Goal: Find specific page/section: Find specific page/section

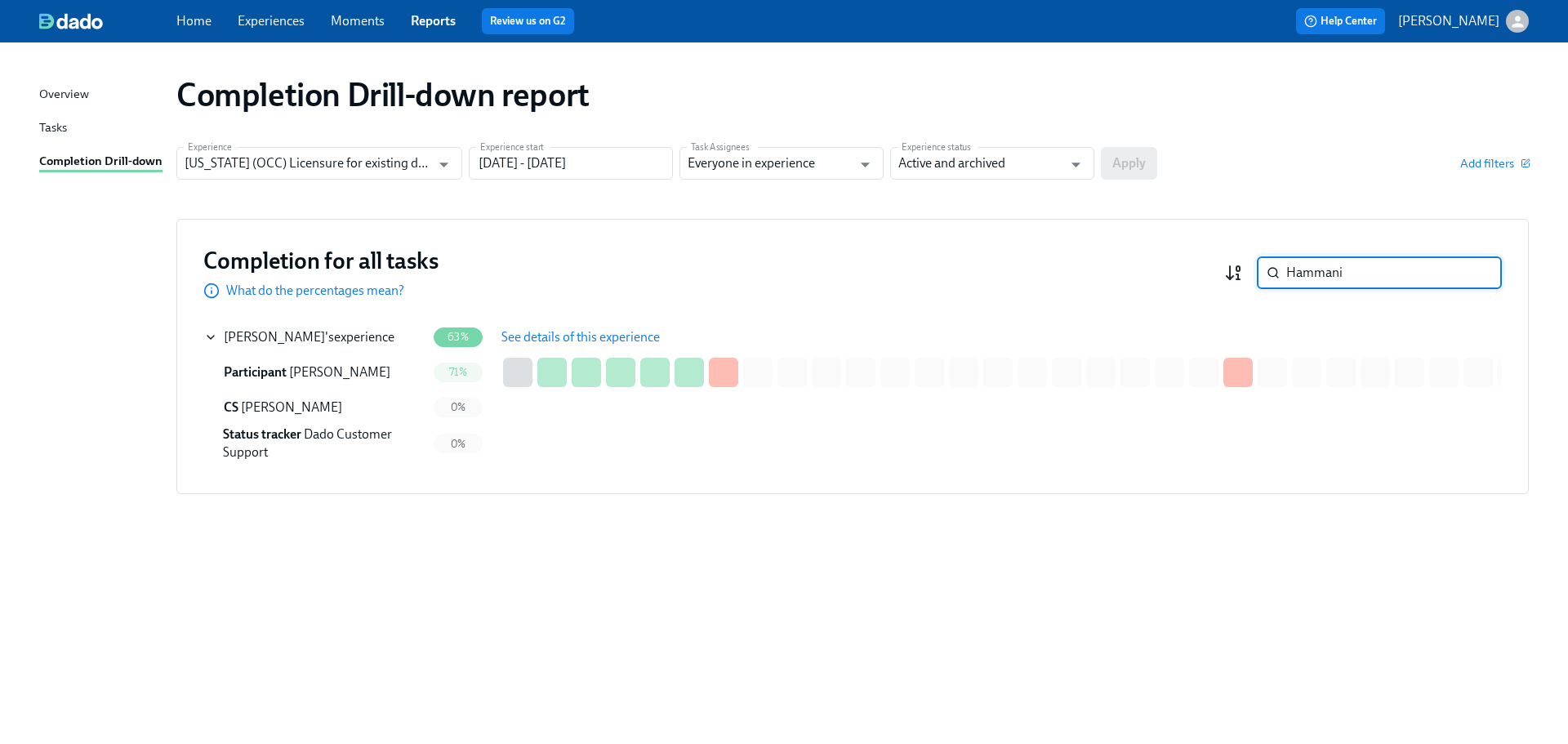
drag, startPoint x: 1359, startPoint y: 275, endPoint x: 1228, endPoint y: 268, distance: 131.2
click at [1228, 268] on div "Hammani ​" at bounding box center [1363, 273] width 278 height 33
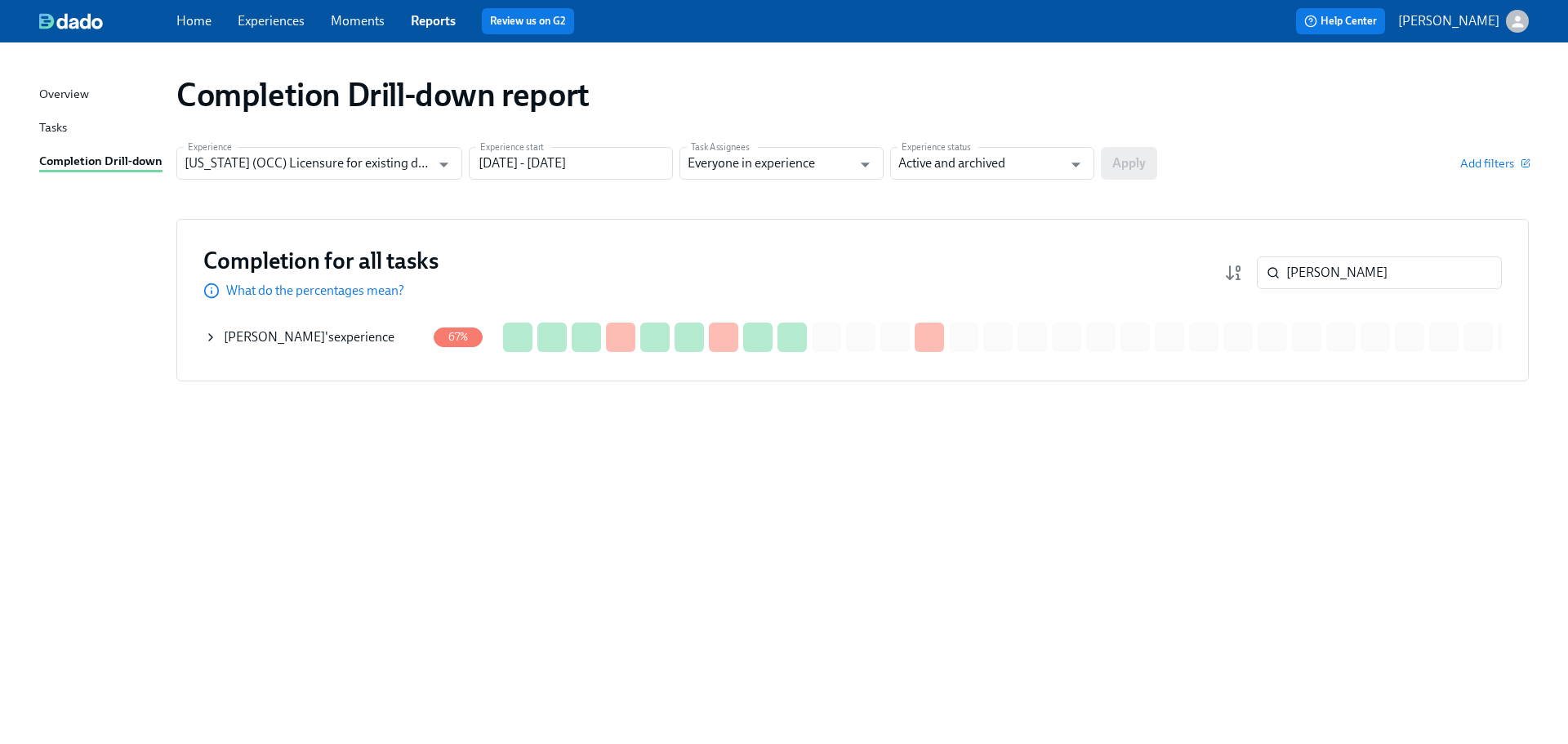
click at [321, 342] on span "[PERSON_NAME]" at bounding box center [275, 337] width 101 height 15
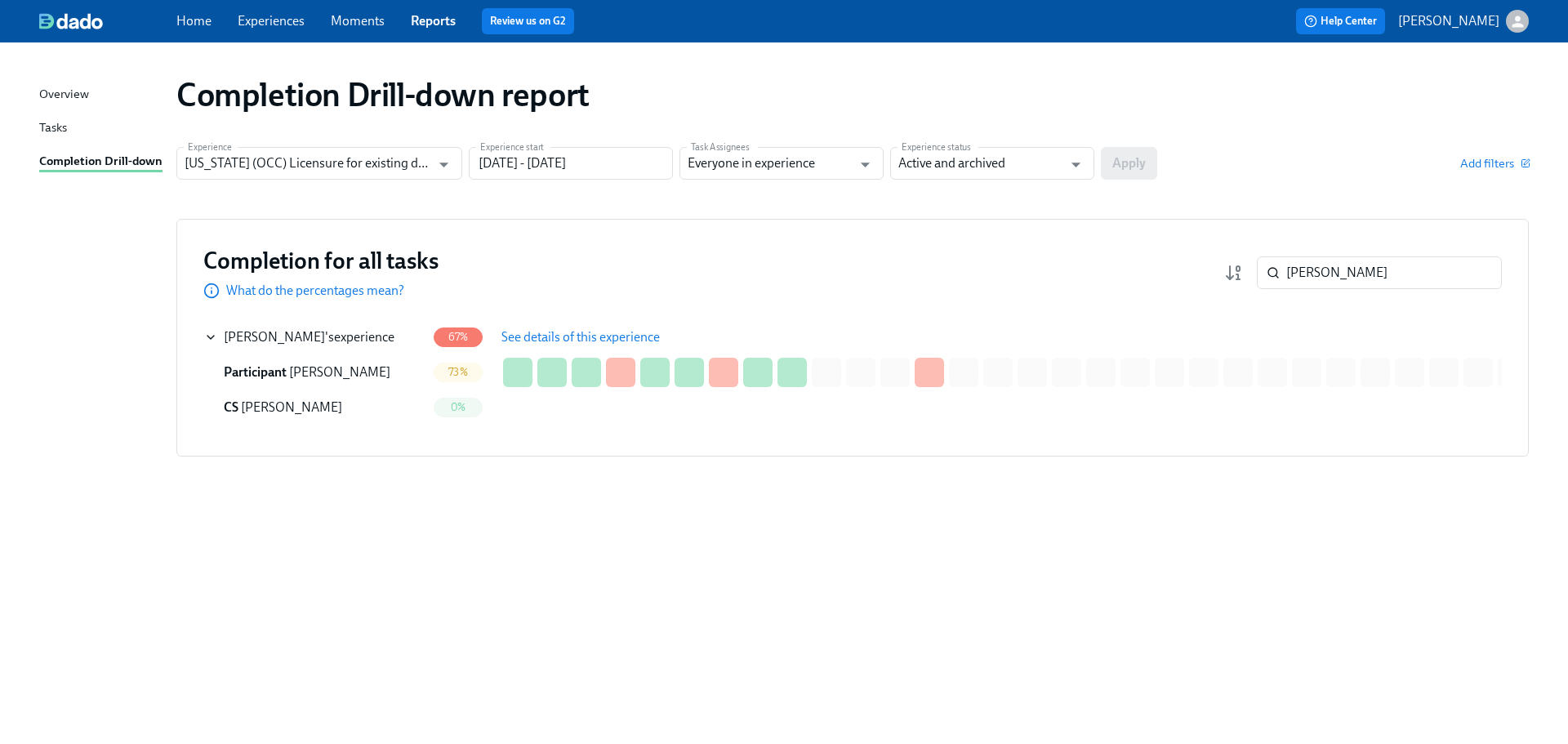
click at [575, 327] on button "See details of this experience" at bounding box center [580, 337] width 181 height 33
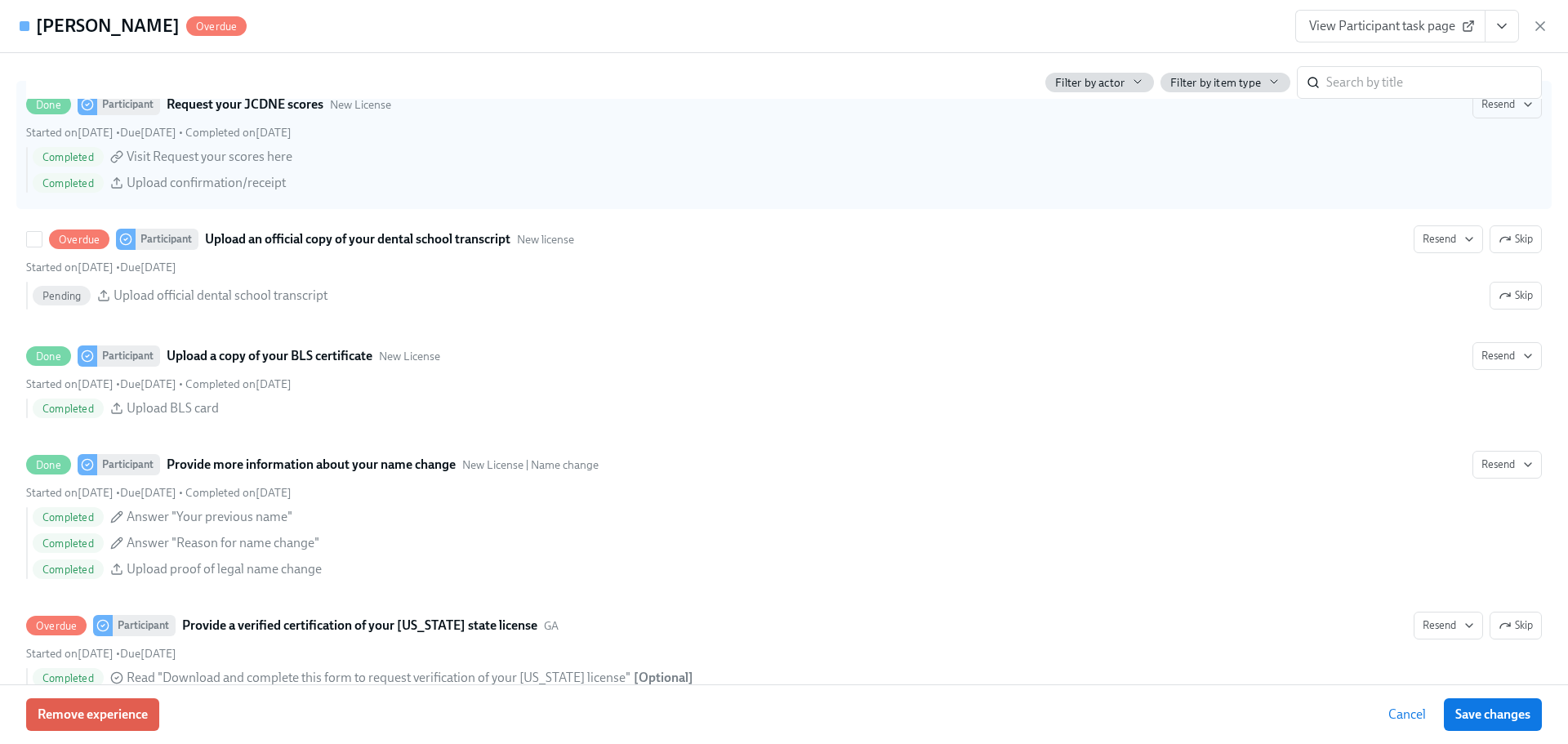
scroll to position [2613, 0]
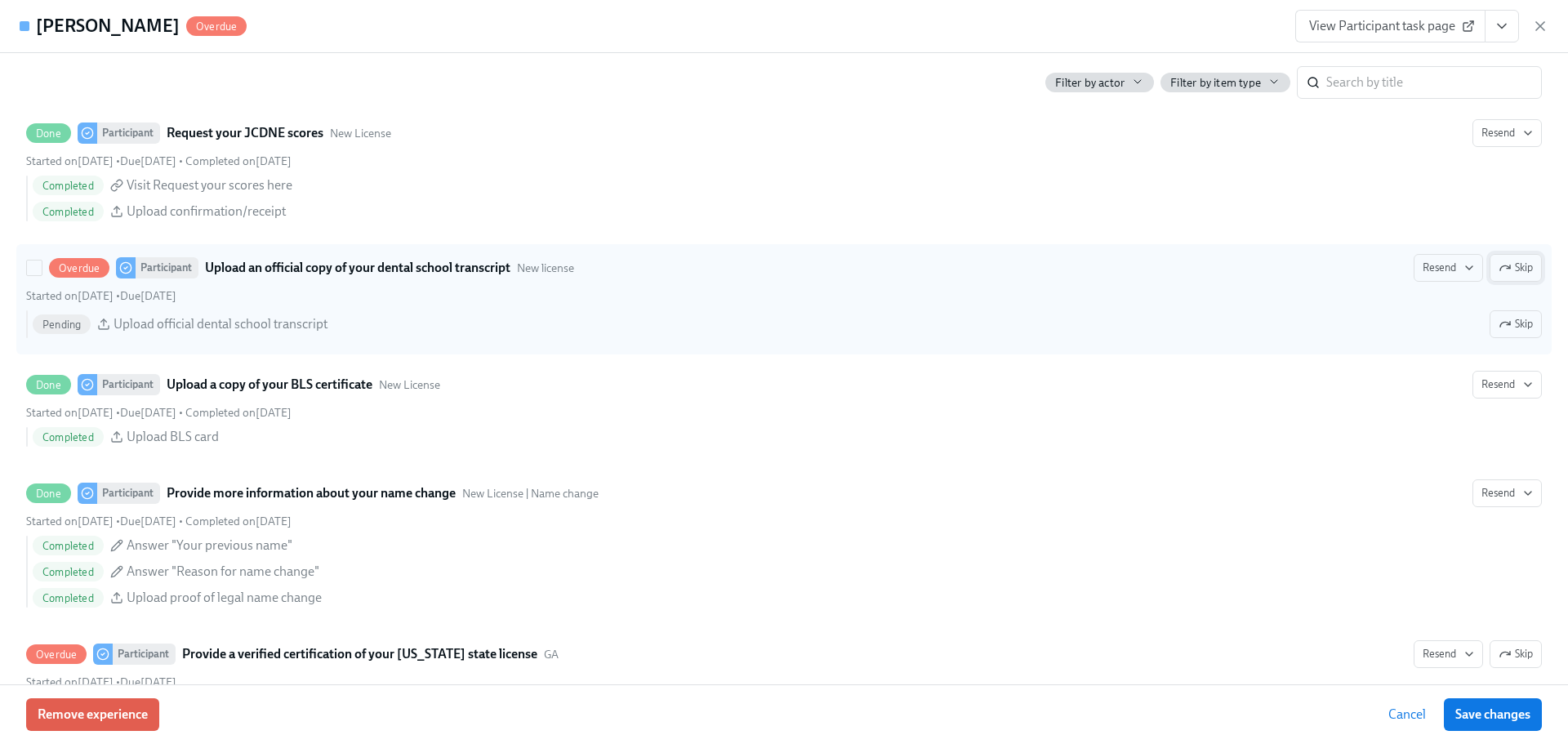
click at [1503, 276] on span "Skip" at bounding box center [1515, 267] width 34 height 16
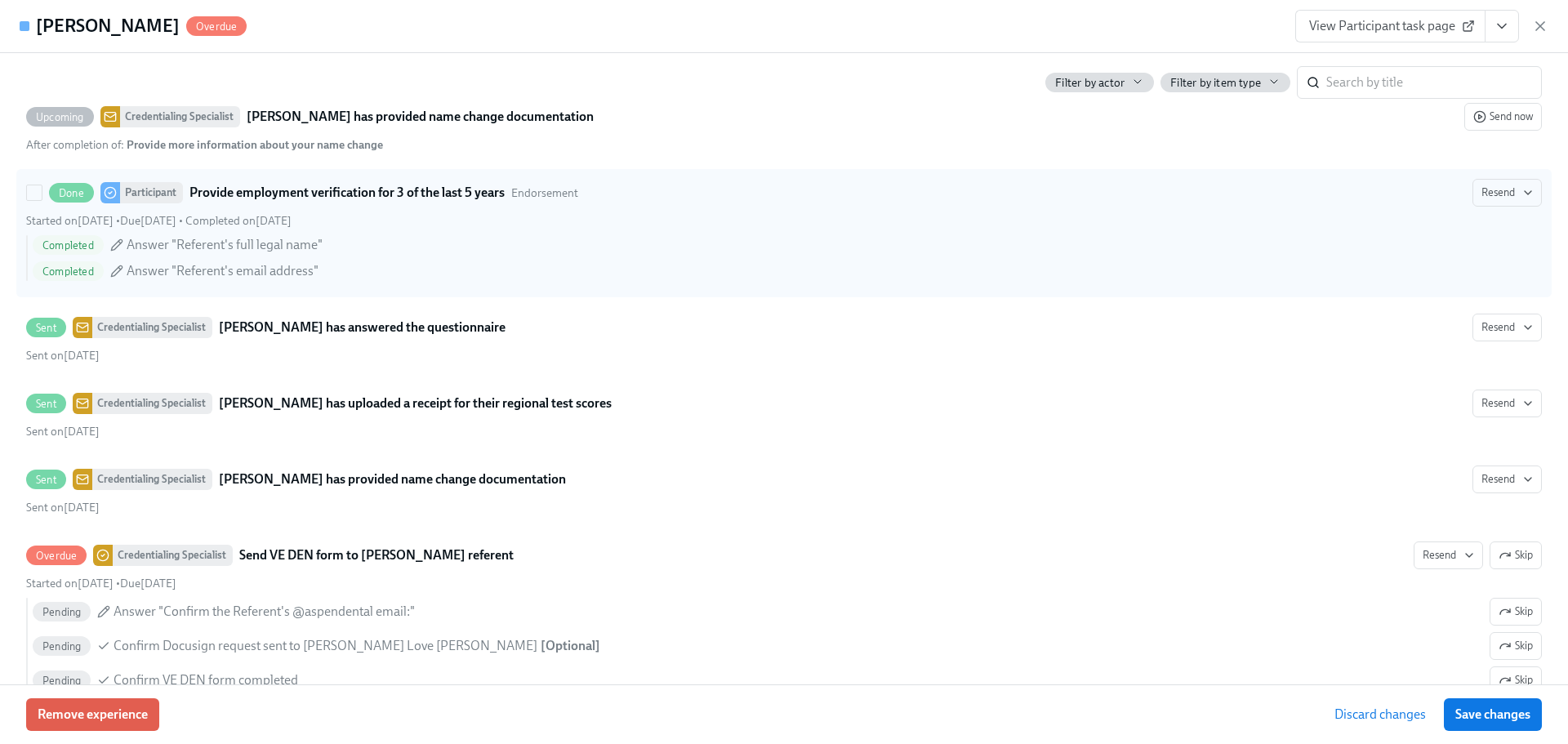
scroll to position [3839, 0]
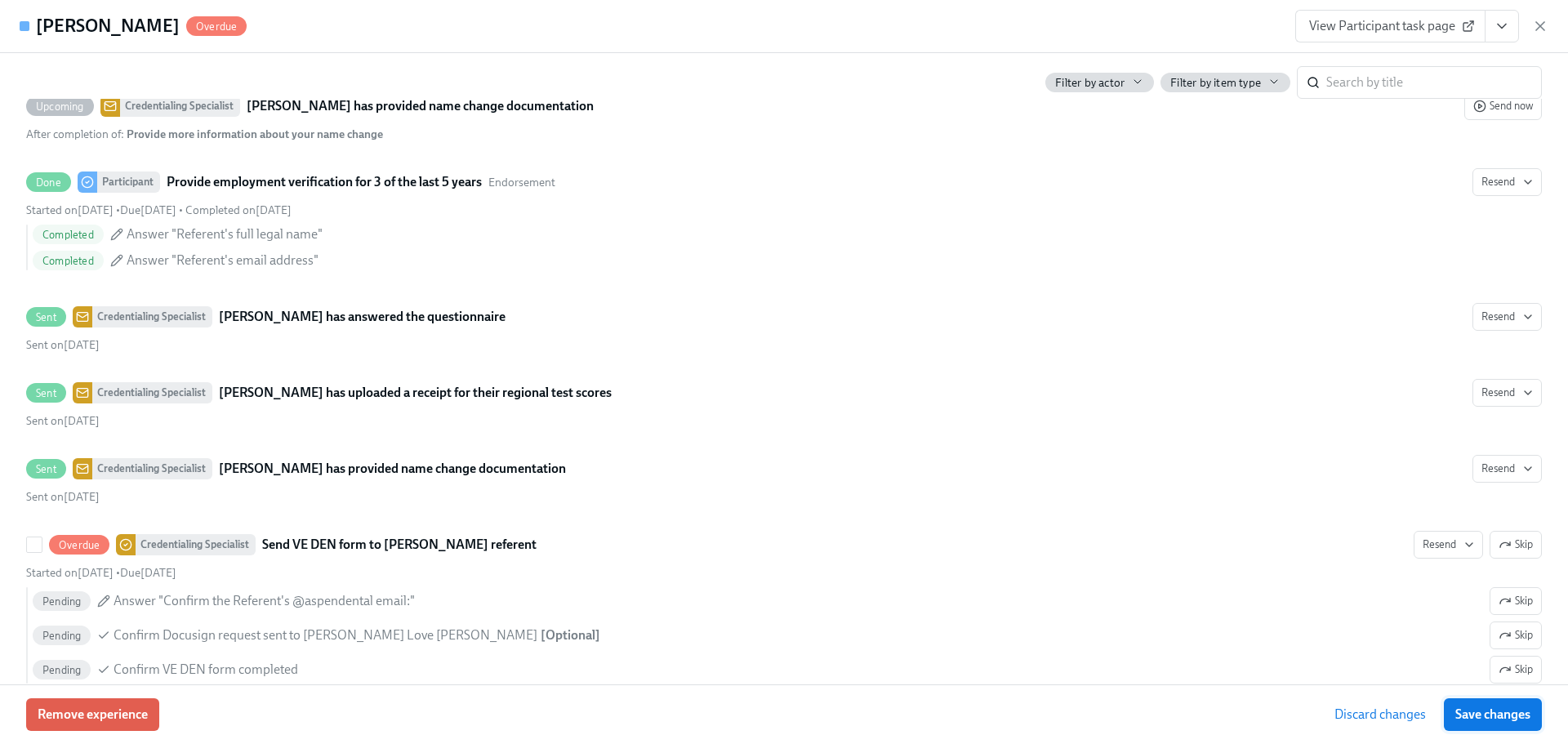
click at [1469, 716] on span "Save changes" at bounding box center [1492, 714] width 75 height 16
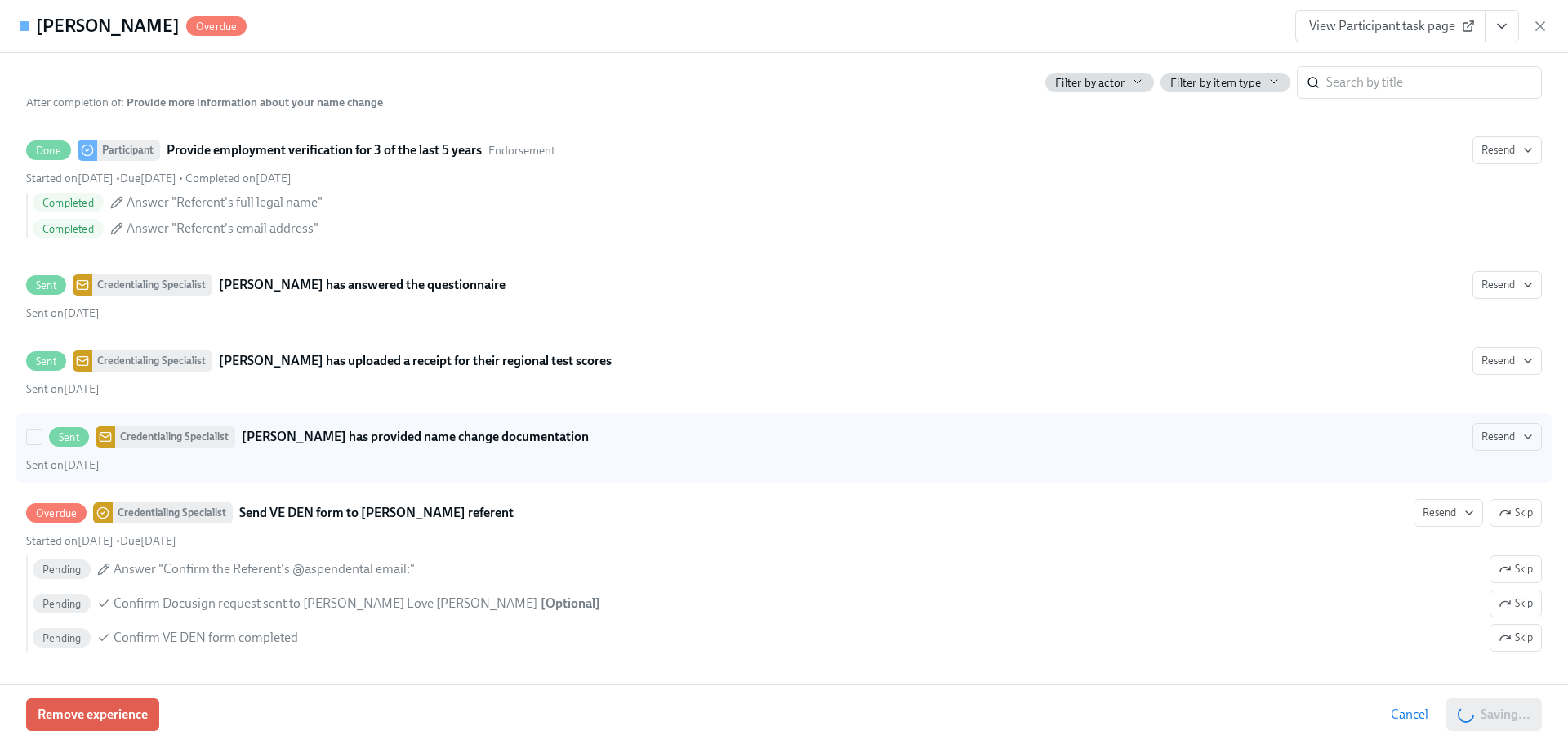
scroll to position [3898, 0]
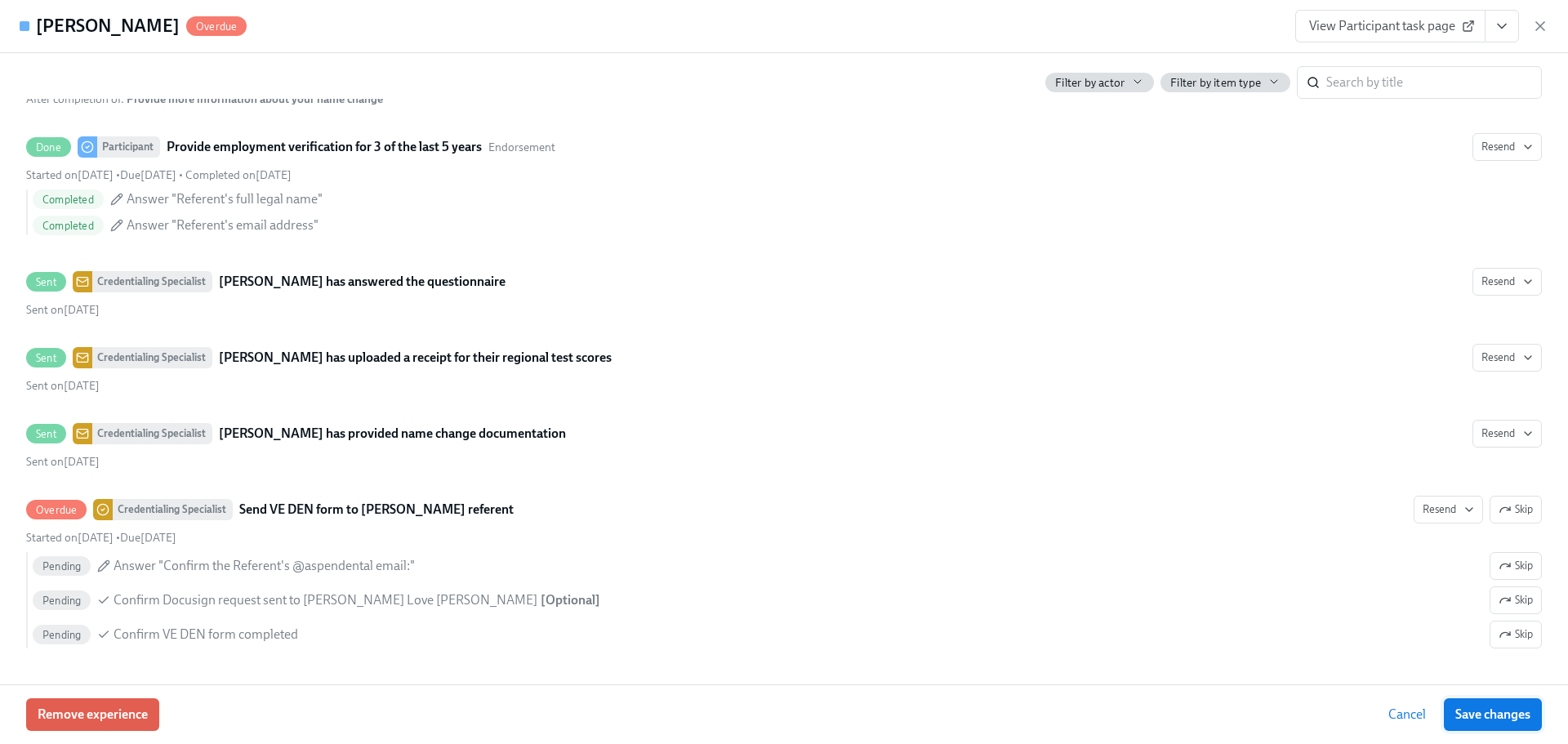
click at [1466, 699] on div "Remove experience Cancel Save changes" at bounding box center [784, 714] width 1568 height 59
click at [1476, 711] on span "Save changes" at bounding box center [1492, 714] width 75 height 16
click at [1538, 15] on div "View Participant task page" at bounding box center [1422, 26] width 253 height 33
click at [1530, 28] on div "View Participant task page" at bounding box center [1422, 26] width 253 height 33
click at [1538, 25] on icon "button" at bounding box center [1539, 26] width 9 height 9
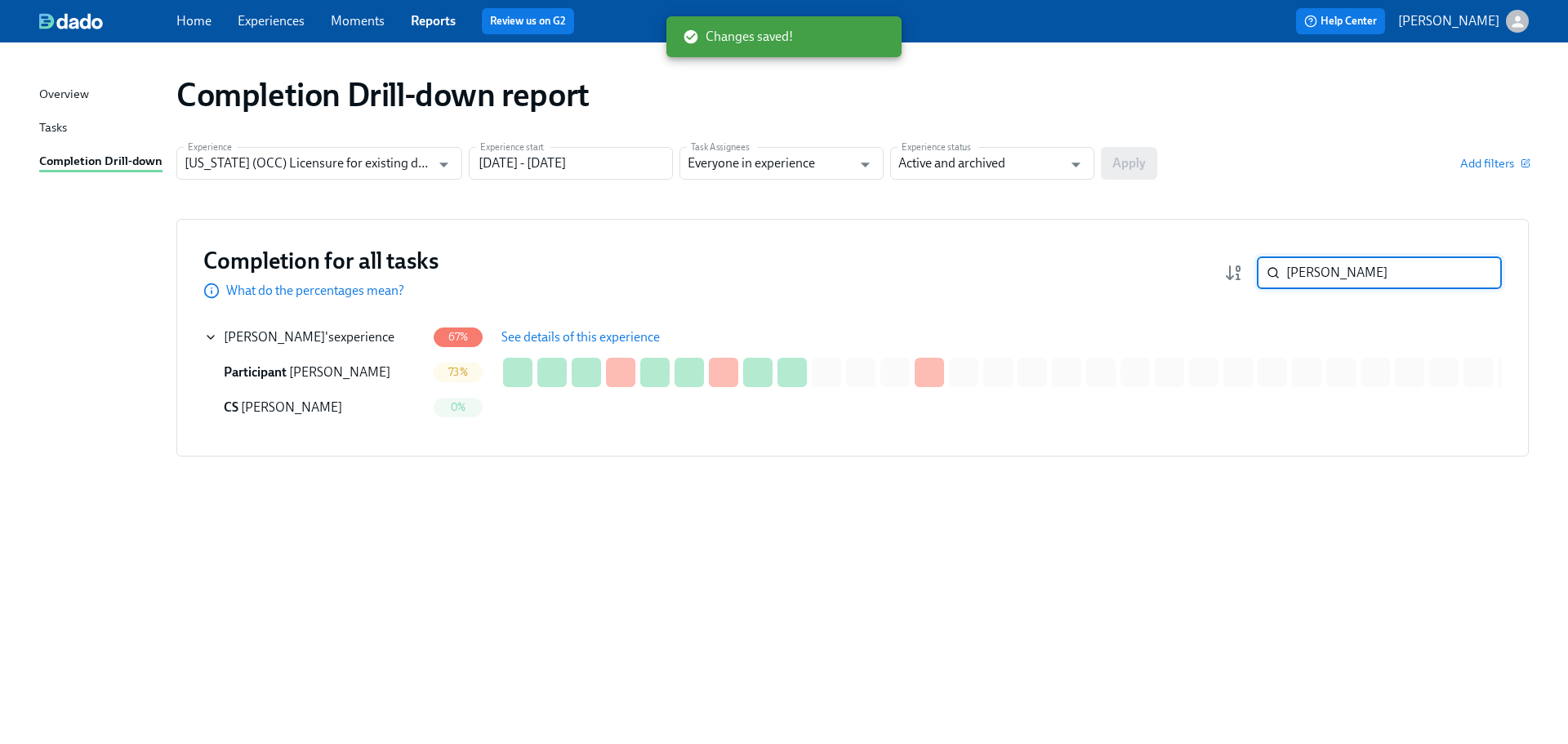
drag, startPoint x: 1359, startPoint y: 281, endPoint x: 1266, endPoint y: 281, distance: 93.0
click at [1266, 281] on div "[PERSON_NAME] ​" at bounding box center [1379, 273] width 245 height 33
paste input "[DEMOGRAPHIC_DATA]"
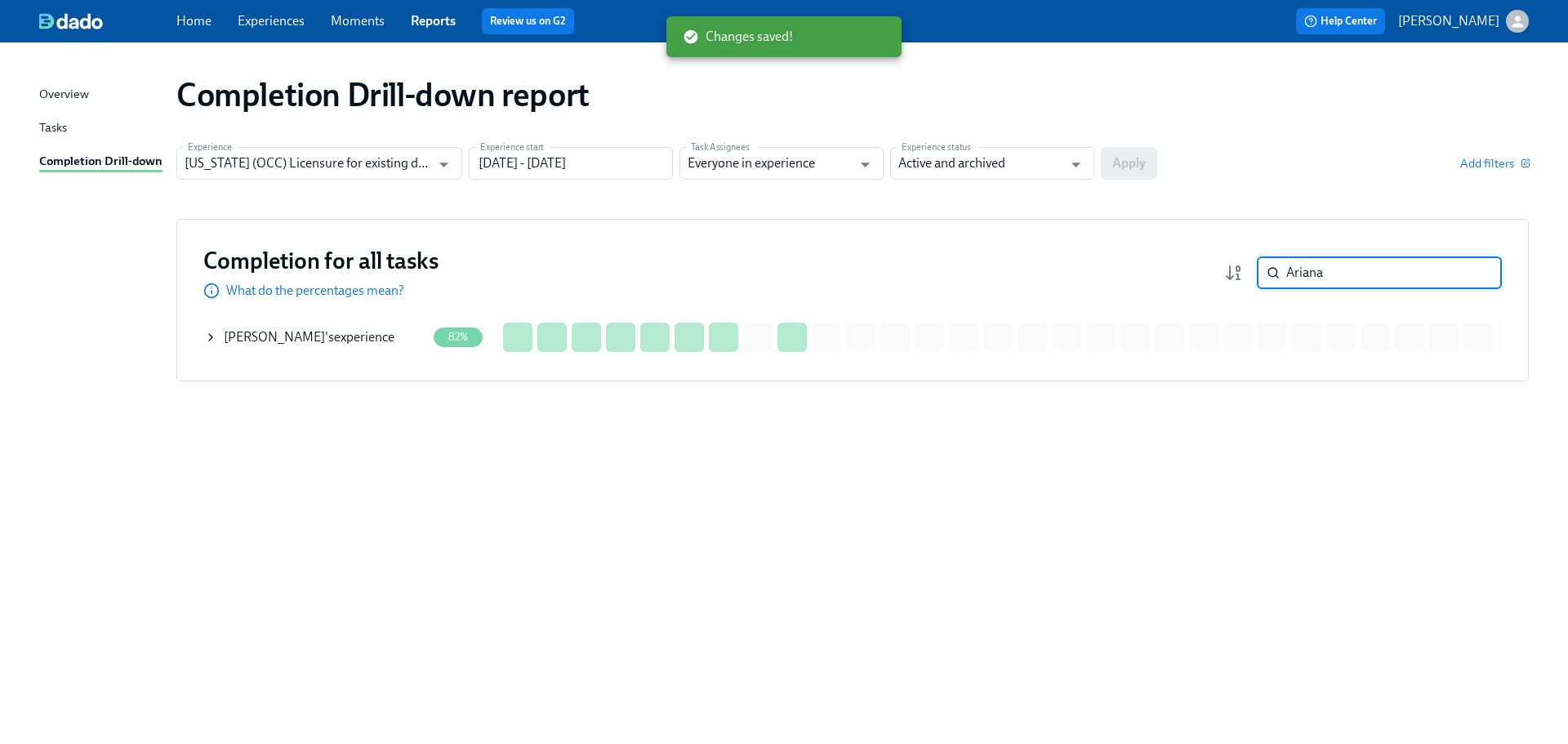
click at [270, 348] on div "[PERSON_NAME] 's experience" at bounding box center [315, 337] width 222 height 33
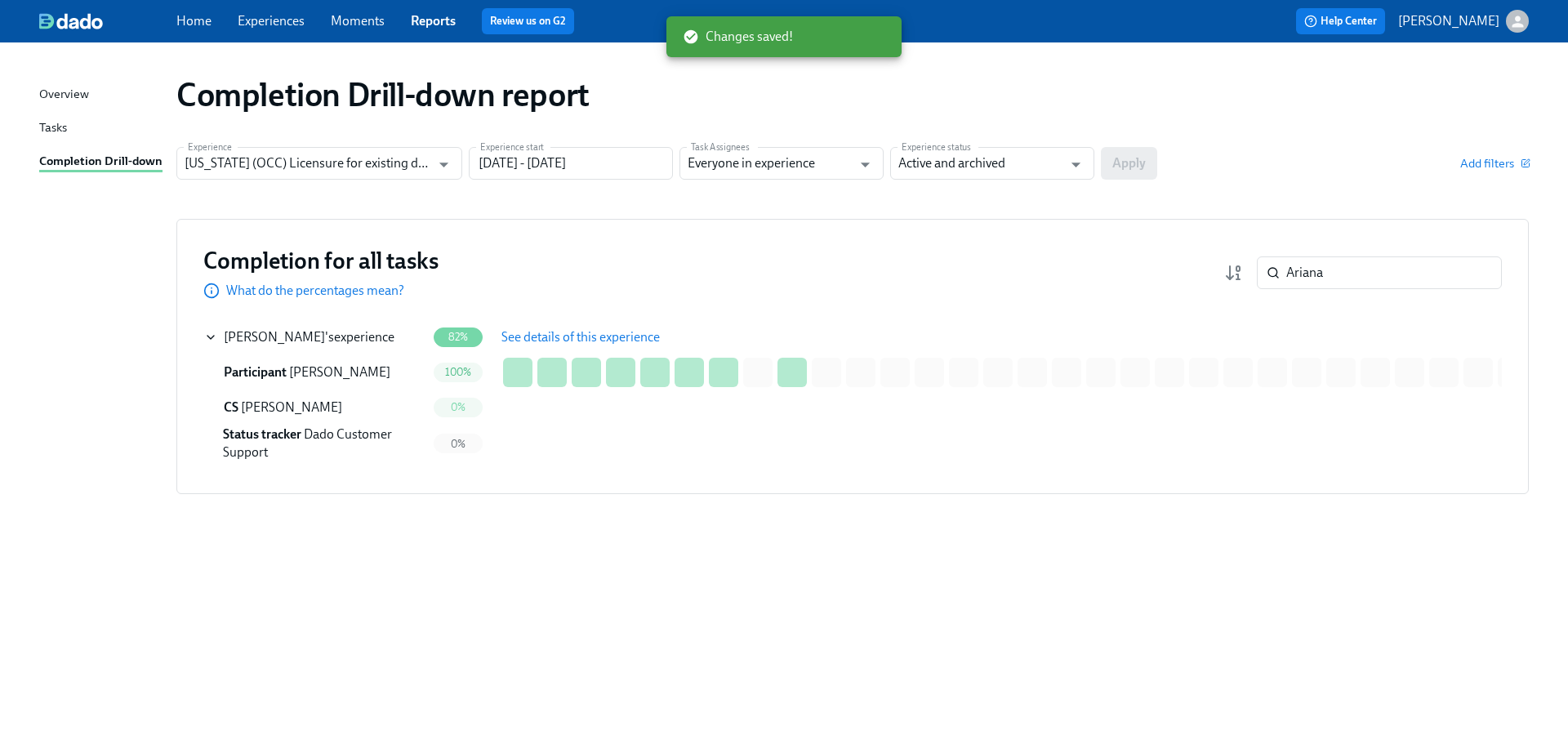
click at [522, 338] on span "See details of this experience" at bounding box center [580, 337] width 158 height 16
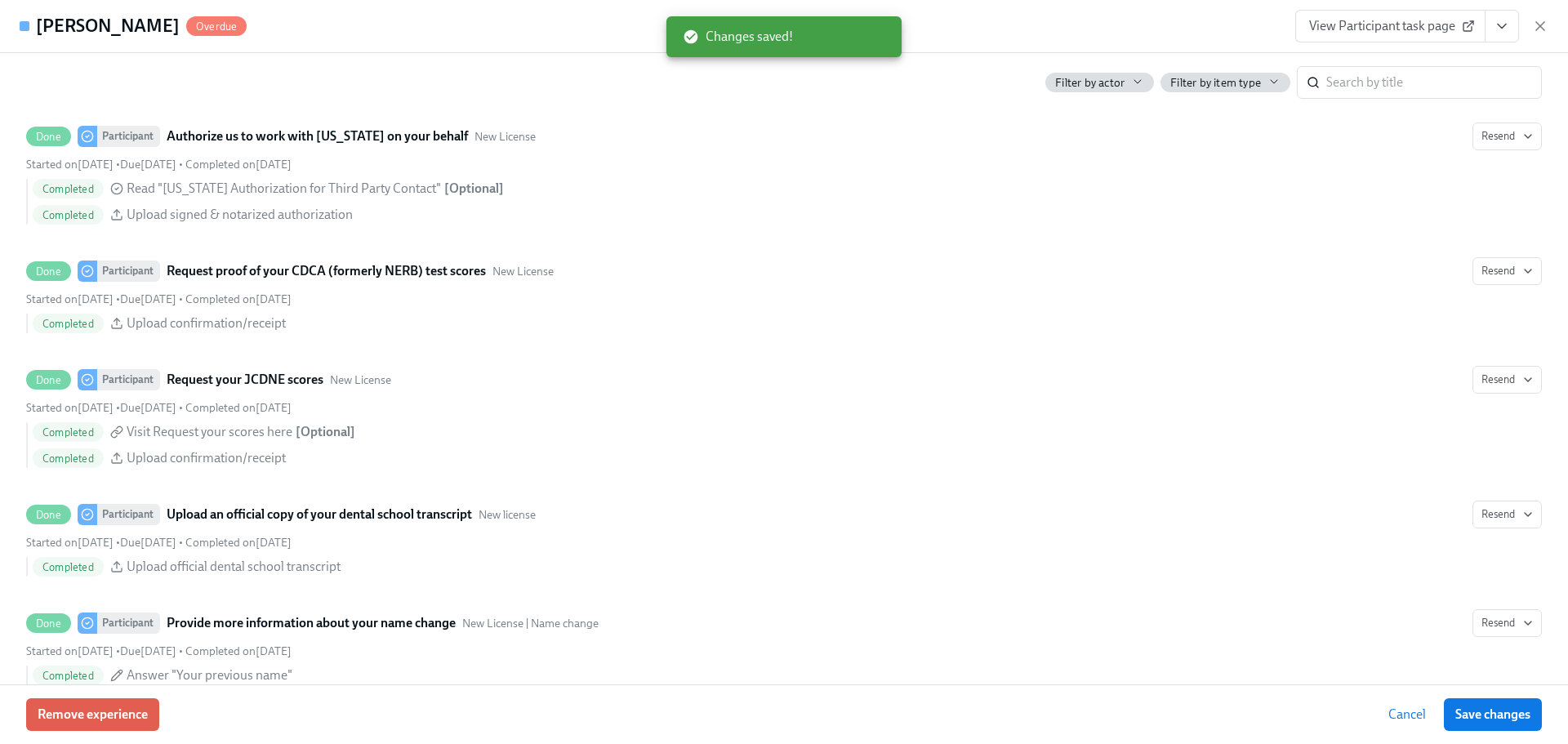
scroll to position [2695, 0]
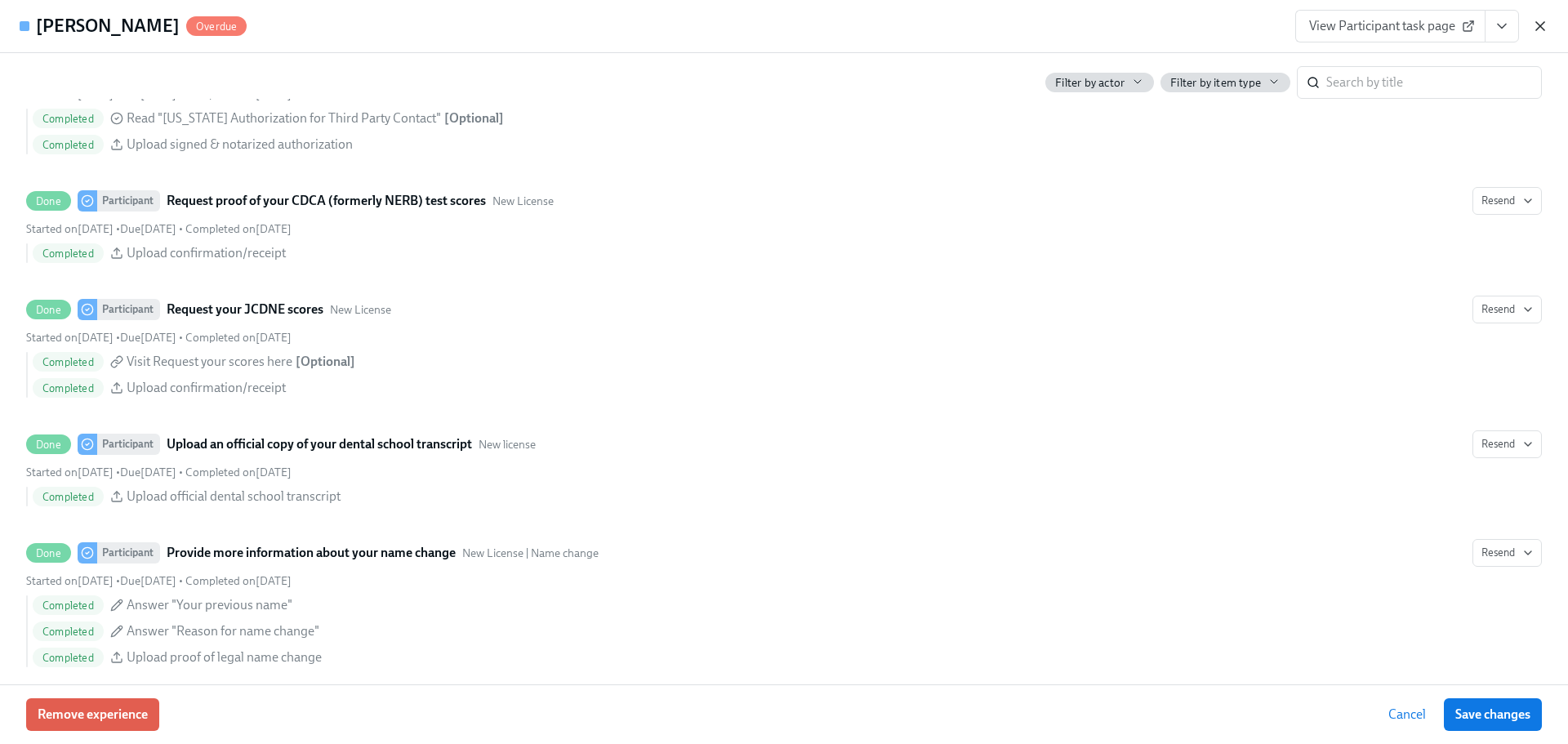
click at [1545, 23] on icon "button" at bounding box center [1539, 26] width 16 height 16
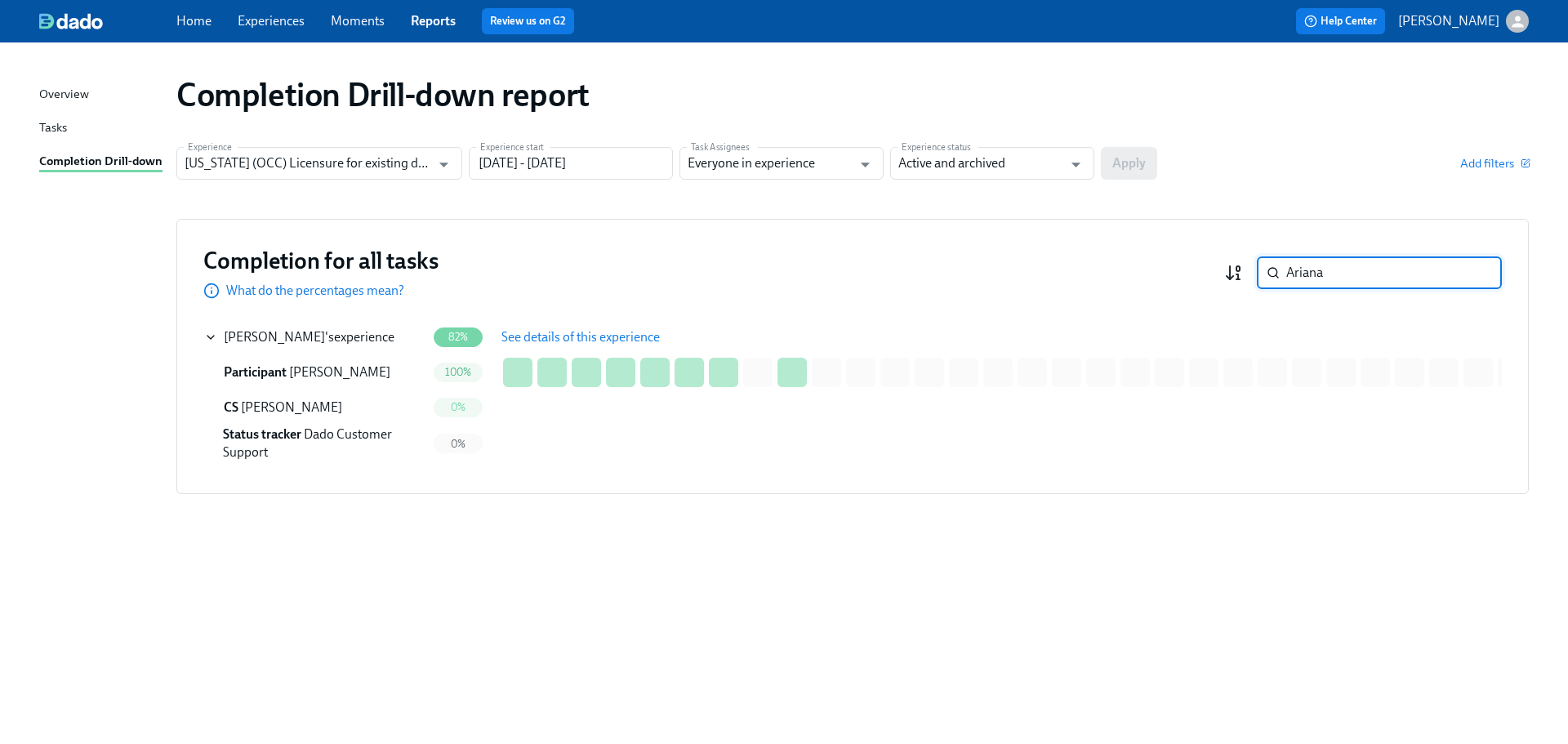
drag, startPoint x: 1407, startPoint y: 274, endPoint x: 1235, endPoint y: 276, distance: 172.0
click at [1235, 276] on div "Ariana ​" at bounding box center [1363, 273] width 278 height 33
paste input "Espir Abaji"
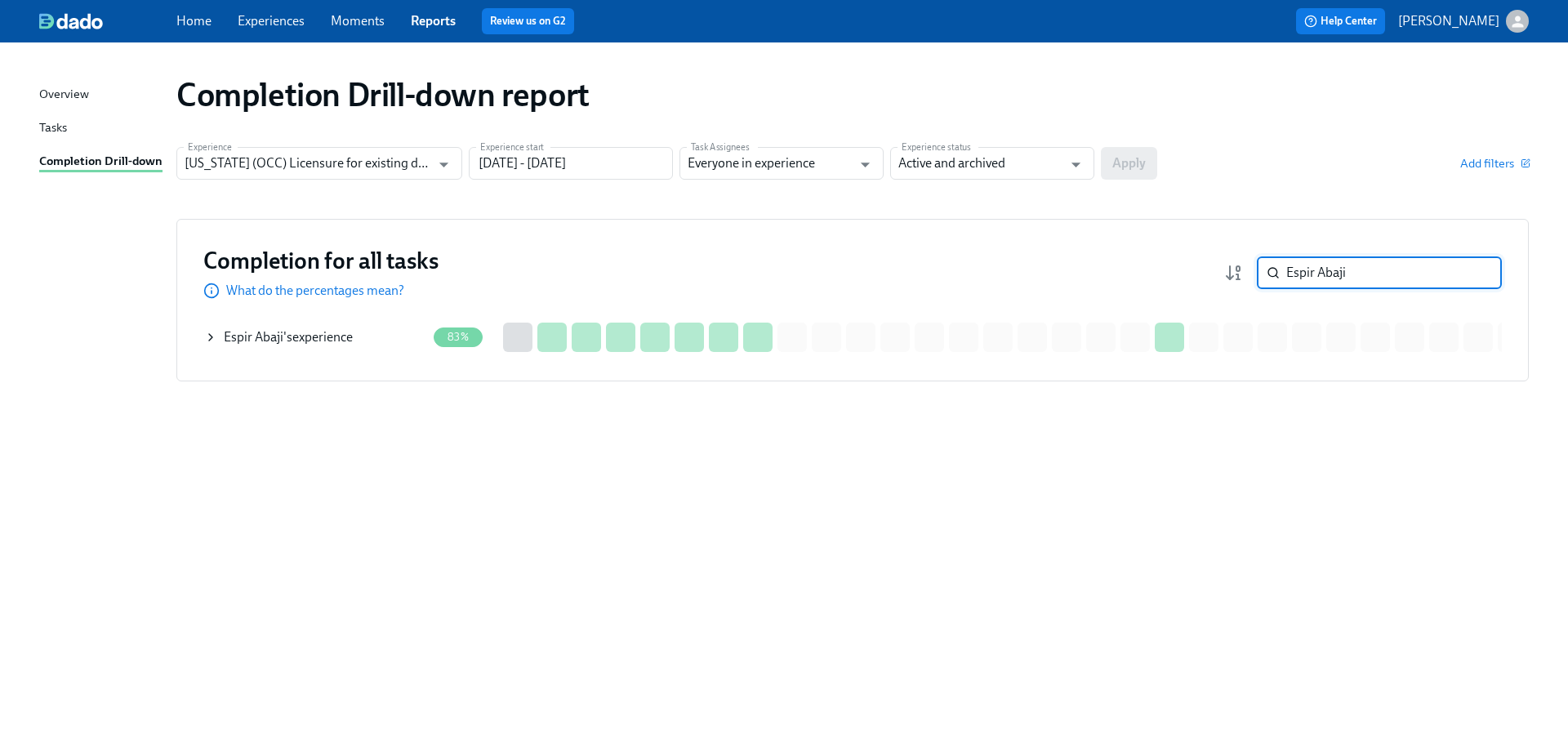
type input "Espir Abaji"
click at [355, 337] on div "Espir [PERSON_NAME] 's experience" at bounding box center [315, 337] width 222 height 33
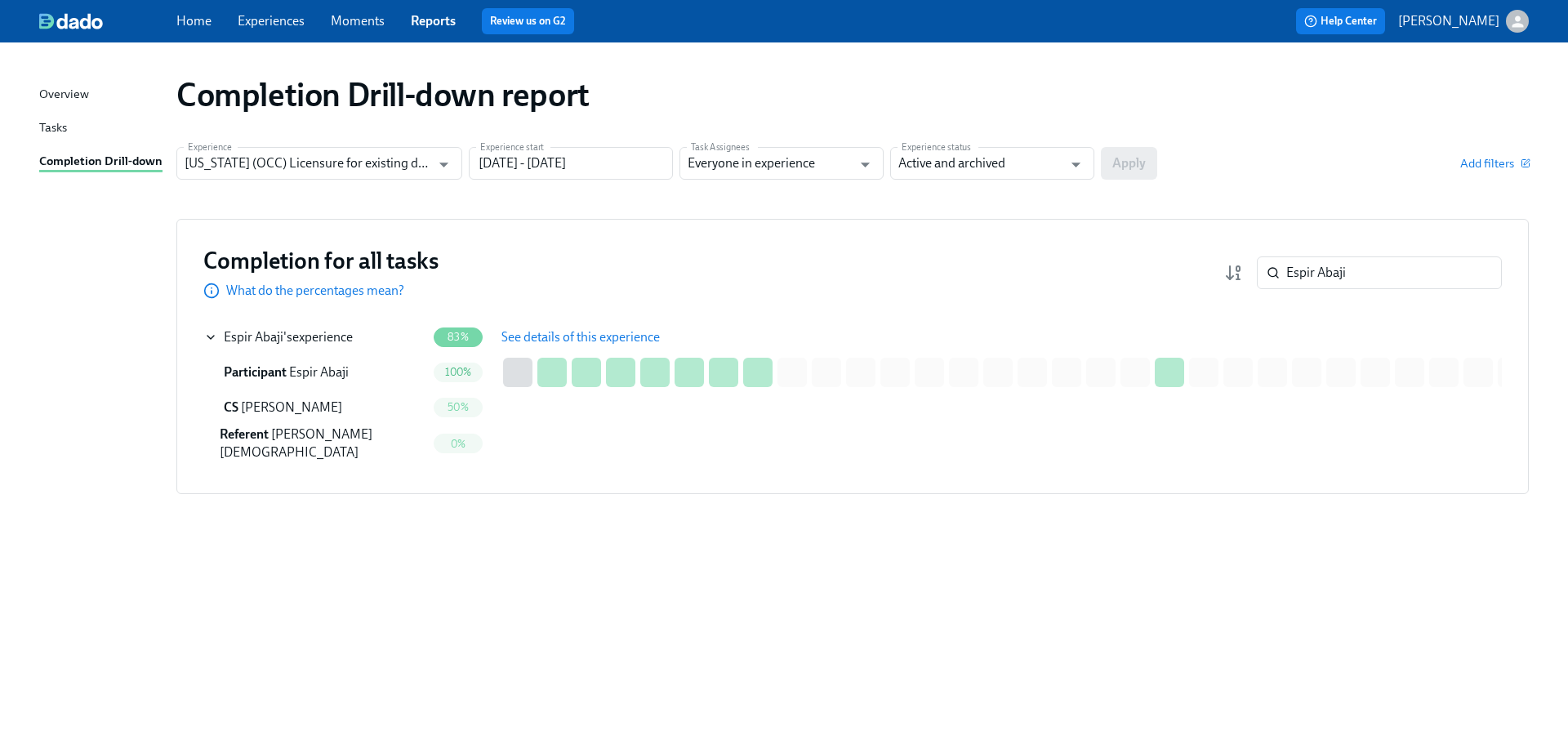
click at [513, 339] on span "See details of this experience" at bounding box center [580, 337] width 158 height 16
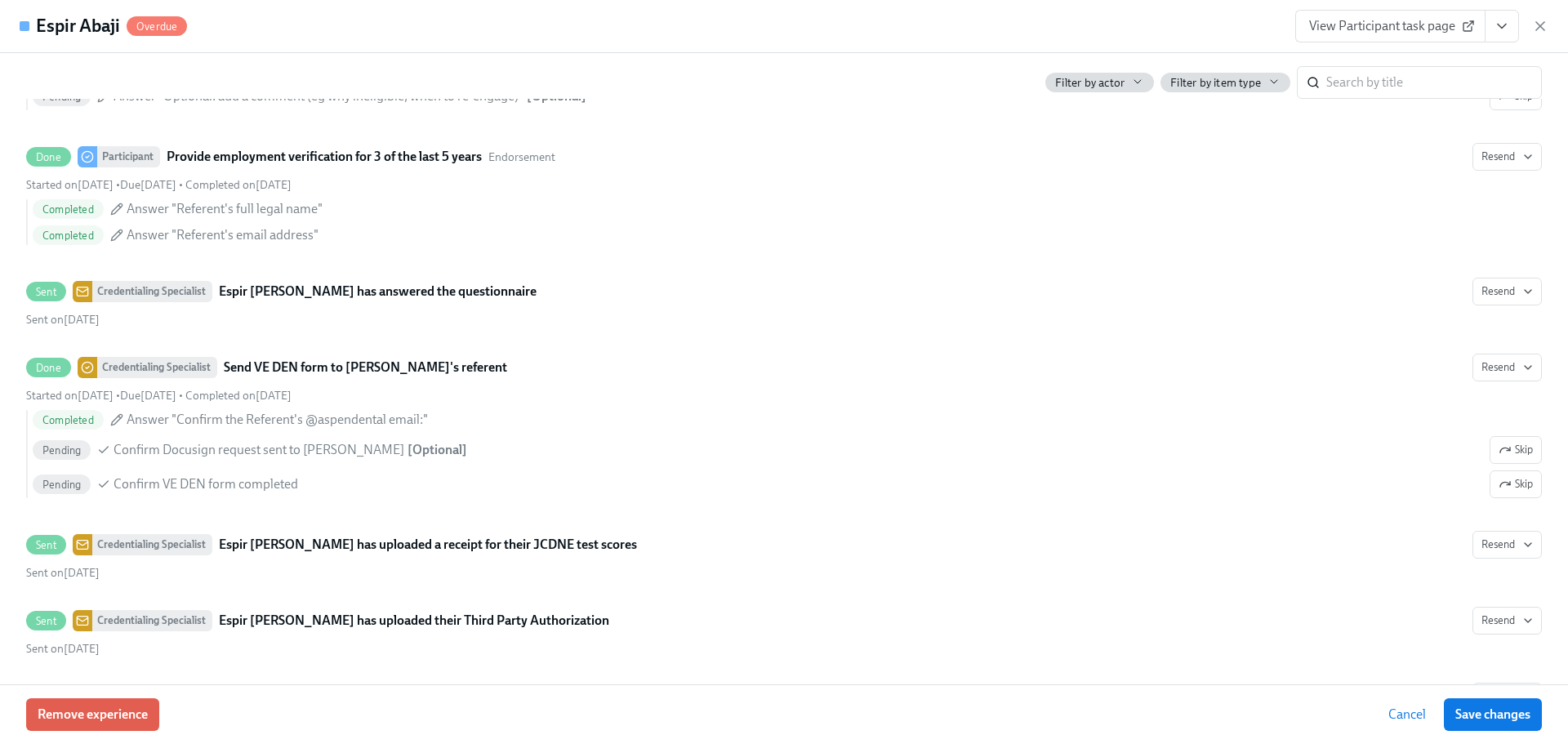
scroll to position [3862, 0]
